Goal: Task Accomplishment & Management: Use online tool/utility

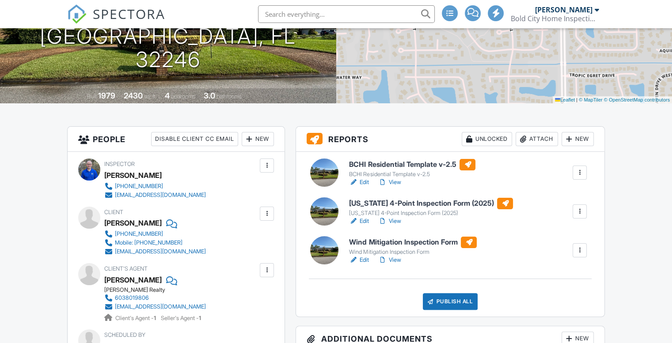
click at [364, 222] on link "Edit" at bounding box center [359, 221] width 20 height 9
click at [364, 262] on link "Edit" at bounding box center [359, 260] width 20 height 9
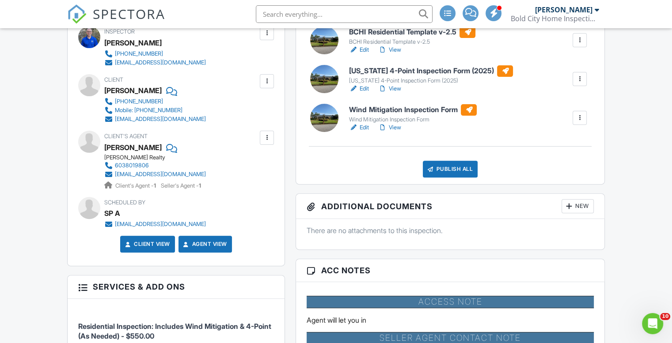
click at [398, 127] on link "View" at bounding box center [389, 127] width 23 height 9
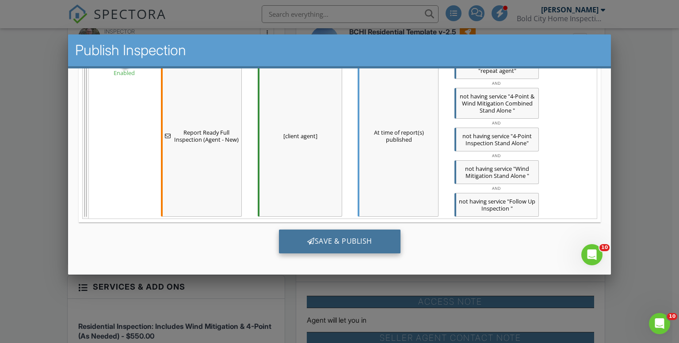
click at [339, 238] on div "Save & Publish" at bounding box center [339, 241] width 122 height 24
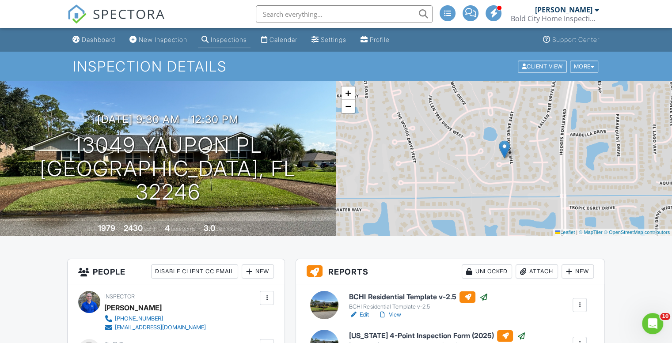
click at [106, 30] on link "SPECTORA" at bounding box center [116, 21] width 98 height 19
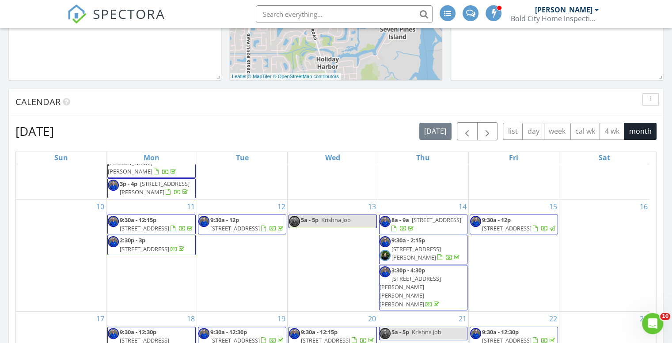
scroll to position [398, 0]
